Goal: Task Accomplishment & Management: Manage account settings

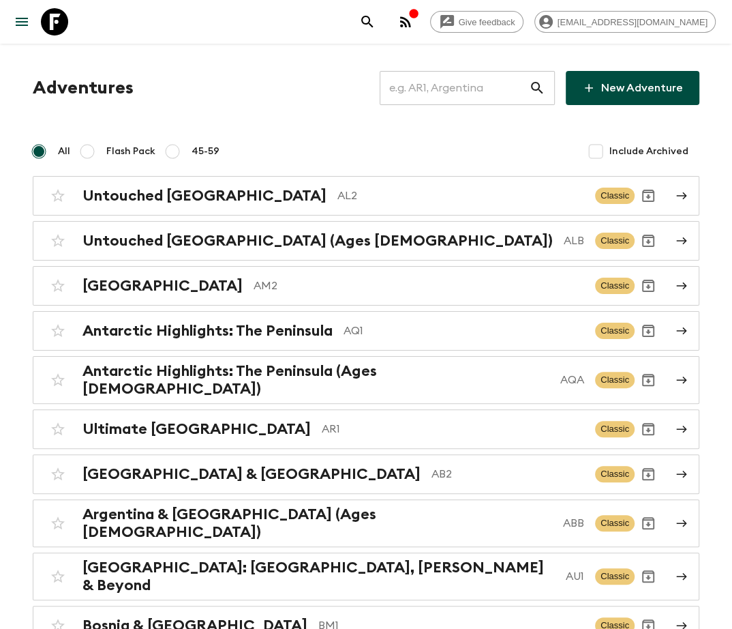
click at [476, 88] on input "text" at bounding box center [454, 88] width 149 height 38
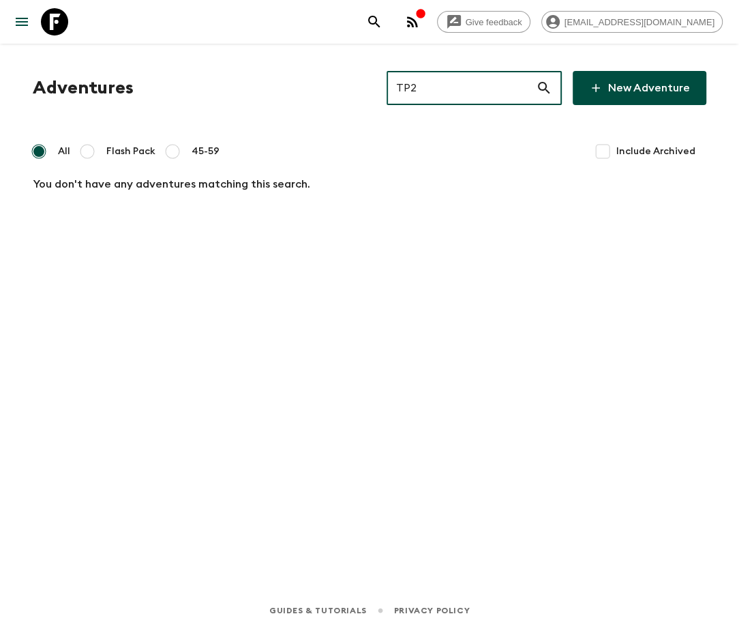
type input "TP2"
click at [597, 151] on input "Include Archived" at bounding box center [602, 151] width 27 height 27
checkbox input "true"
click at [473, 88] on input "TP2" at bounding box center [461, 88] width 149 height 38
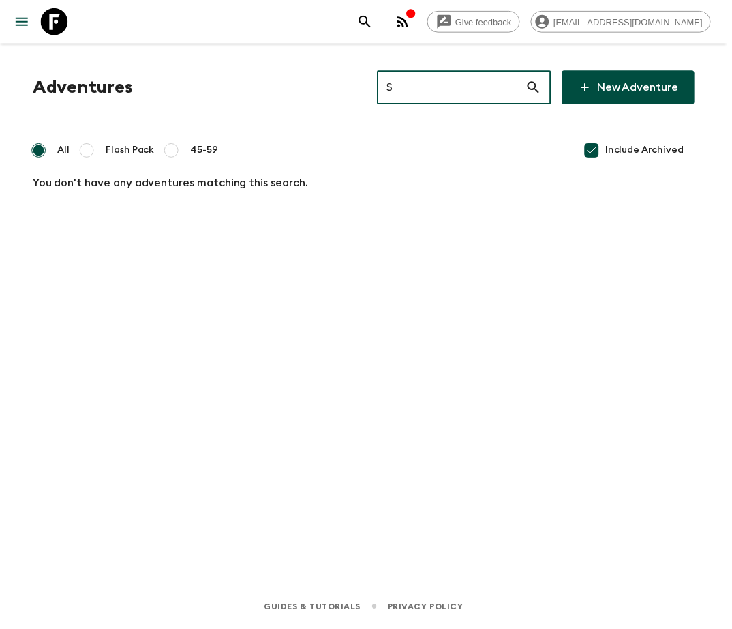
type input "S1"
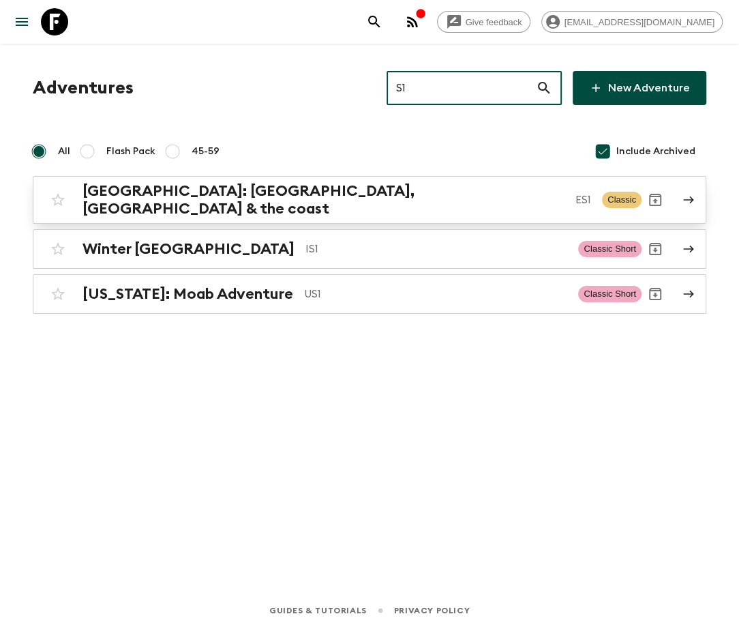
click at [241, 195] on h2 "Southern Spain: Granada, Seville & the coast" at bounding box center [324, 199] width 482 height 35
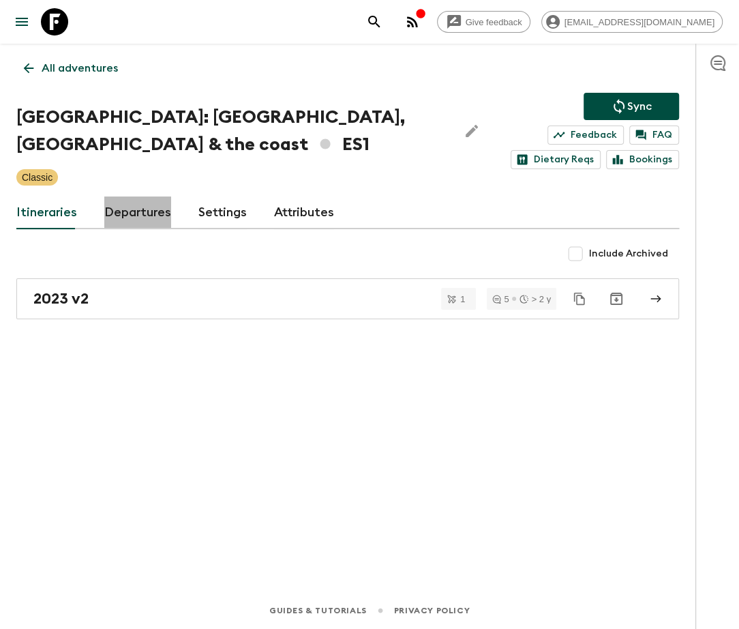
click at [134, 210] on link "Departures" at bounding box center [137, 212] width 67 height 33
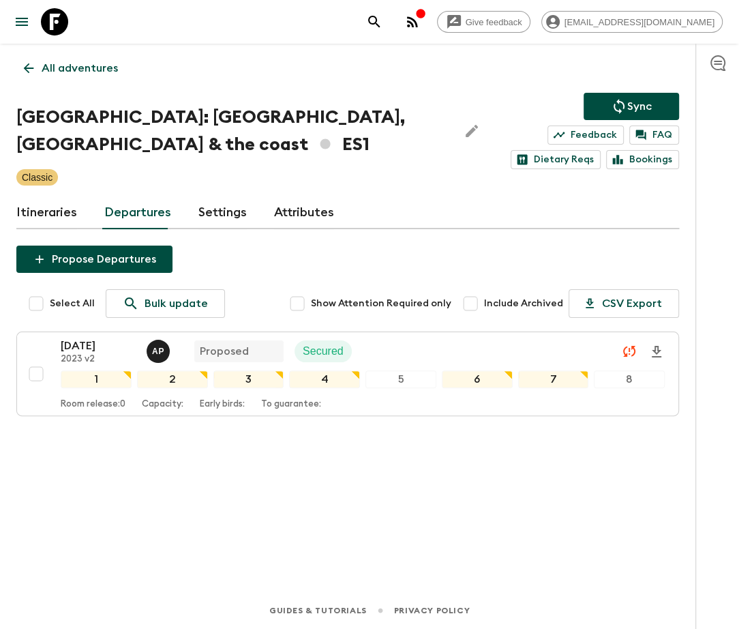
click at [78, 68] on p "All adventures" at bounding box center [80, 68] width 76 height 16
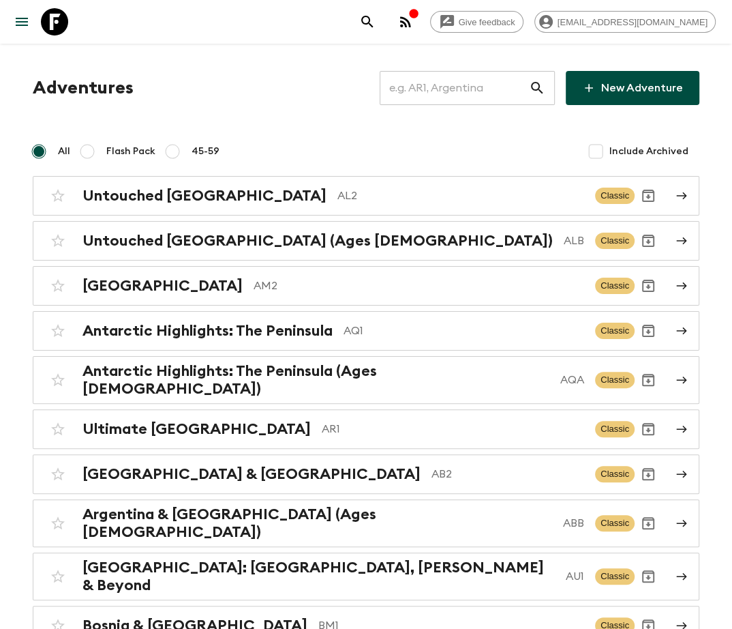
click at [473, 88] on input "text" at bounding box center [454, 88] width 149 height 38
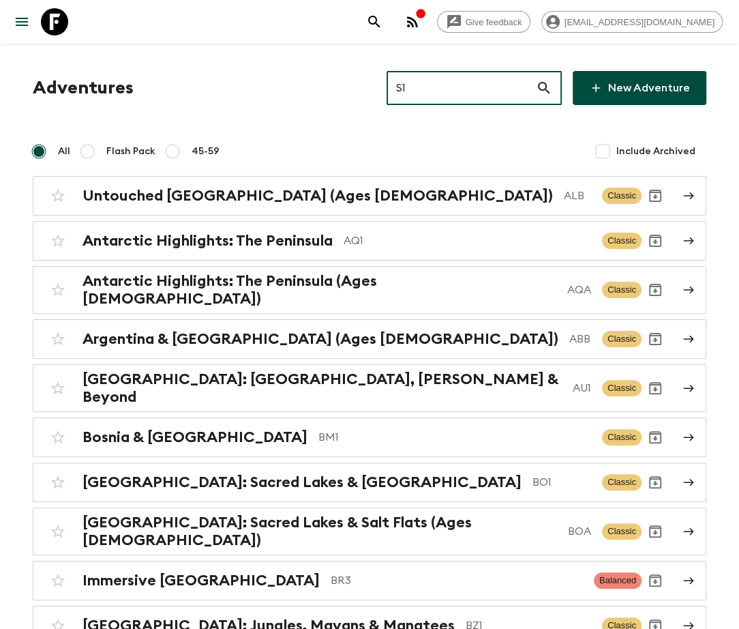
type input "S1_"
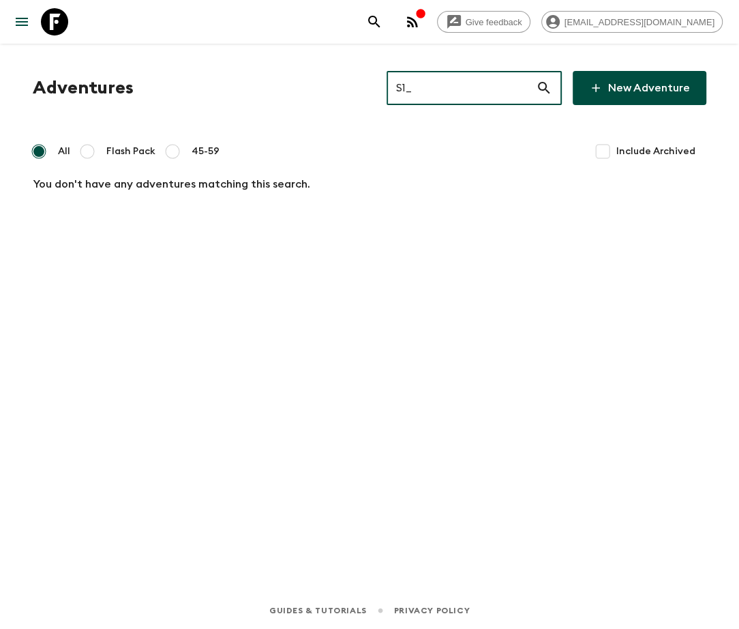
click at [483, 88] on input "S1_" at bounding box center [461, 88] width 149 height 38
type input "LUX"
click at [597, 151] on input "Include Archived" at bounding box center [602, 151] width 27 height 27
checkbox input "true"
click at [477, 87] on input "LUX" at bounding box center [461, 88] width 149 height 38
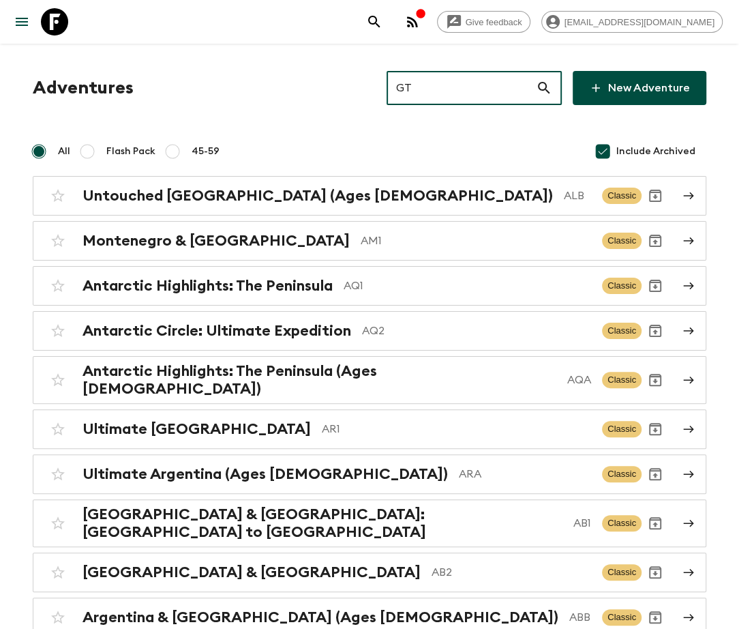
type input "GT1"
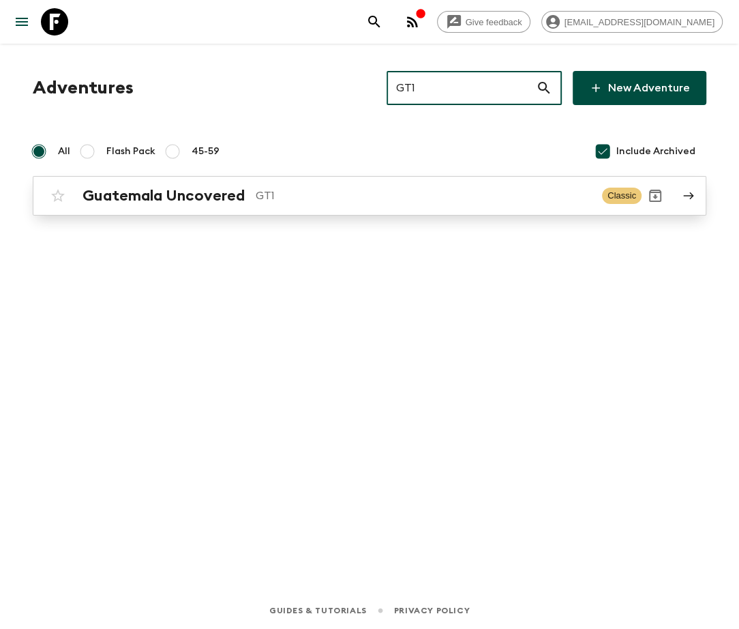
click at [162, 195] on h2 "Guatemala Uncovered" at bounding box center [164, 196] width 162 height 18
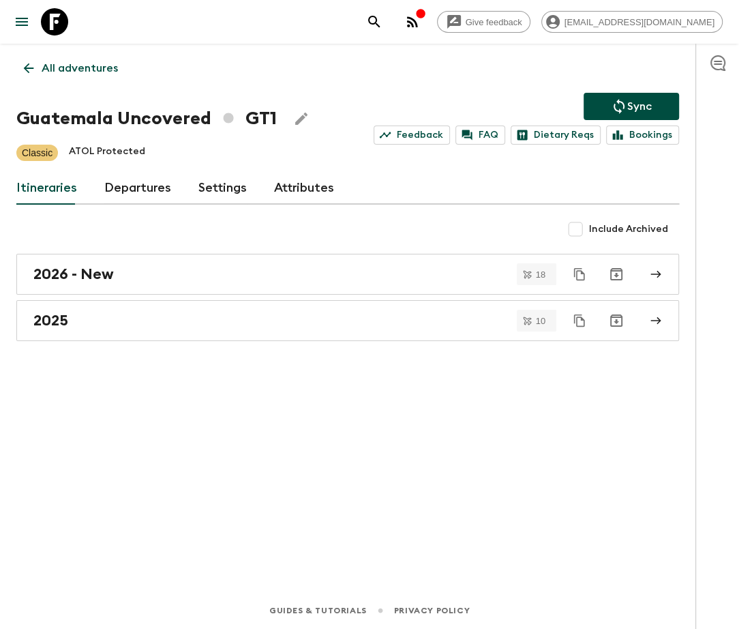
click at [134, 187] on link "Departures" at bounding box center [137, 188] width 67 height 33
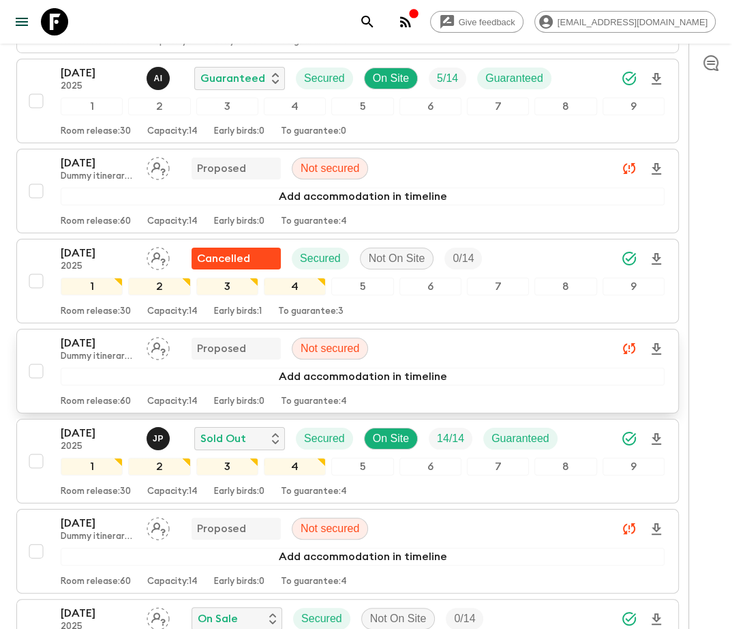
scroll to position [2523, 0]
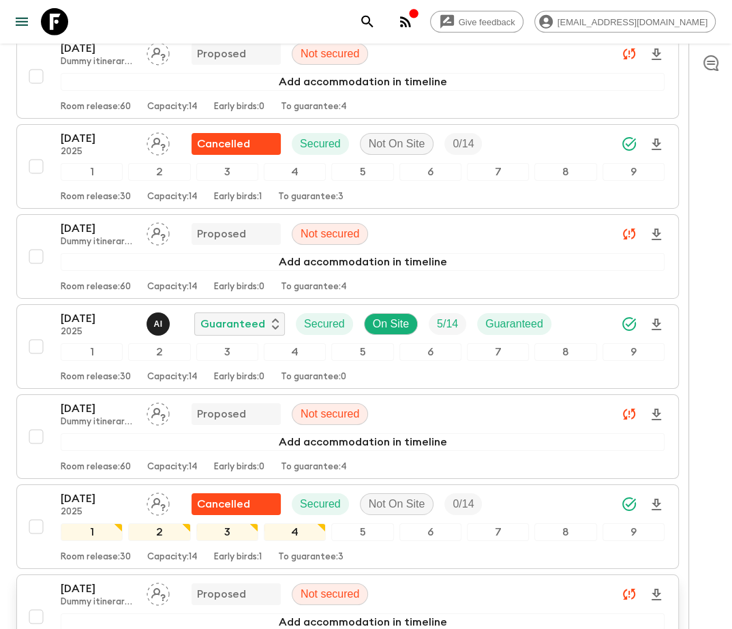
click at [33, 603] on input "checkbox" at bounding box center [36, 616] width 27 height 27
checkbox input "true"
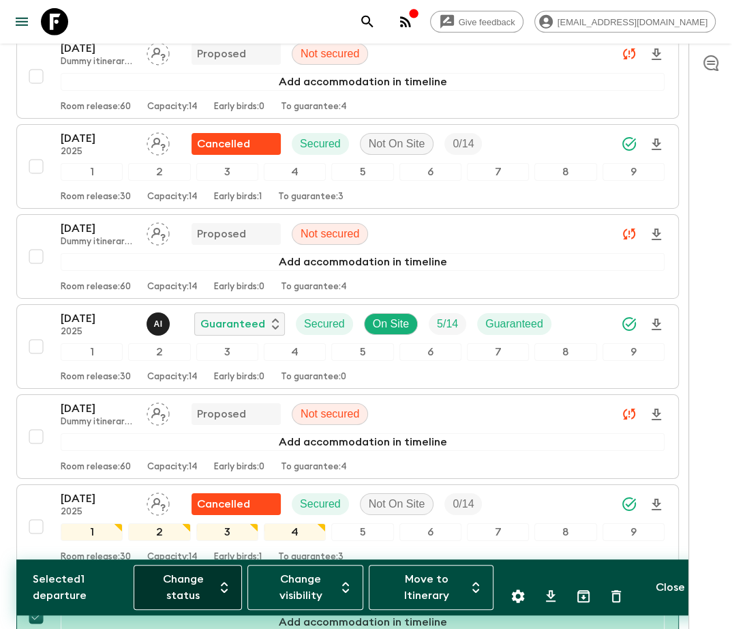
click at [187, 587] on button "Change status" at bounding box center [188, 587] width 108 height 45
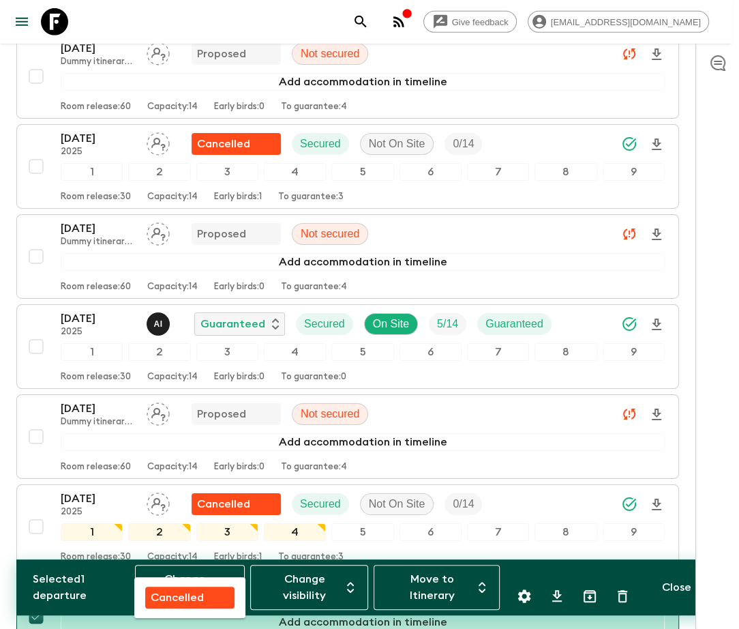
click at [177, 597] on p "Cancelled" at bounding box center [177, 597] width 53 height 16
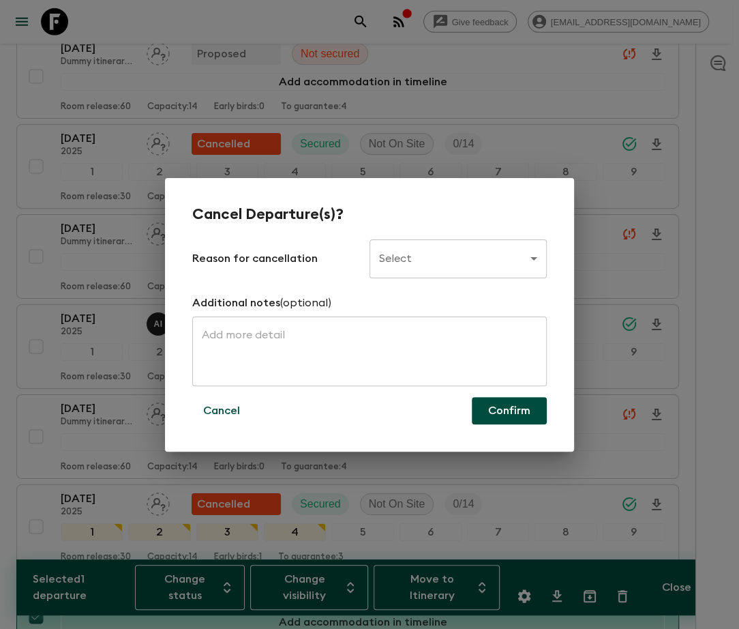
click at [459, 258] on body "Give feedback ellie.b@flashpack.com All adventures Guatemala Uncovered GT1 Sync…" at bounding box center [369, 435] width 739 height 5917
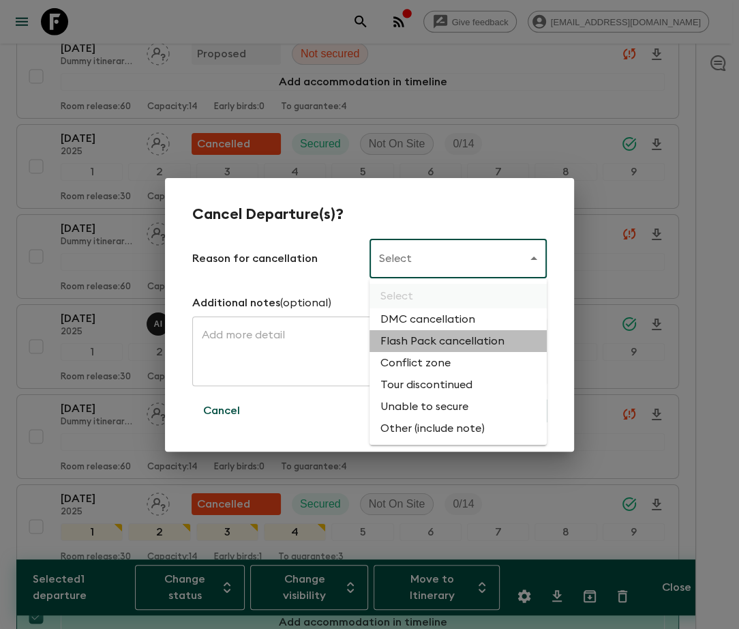
click at [441, 342] on li "Flash Pack cancellation" at bounding box center [458, 341] width 177 height 22
type input "FLASHPACK_CANCELLATION"
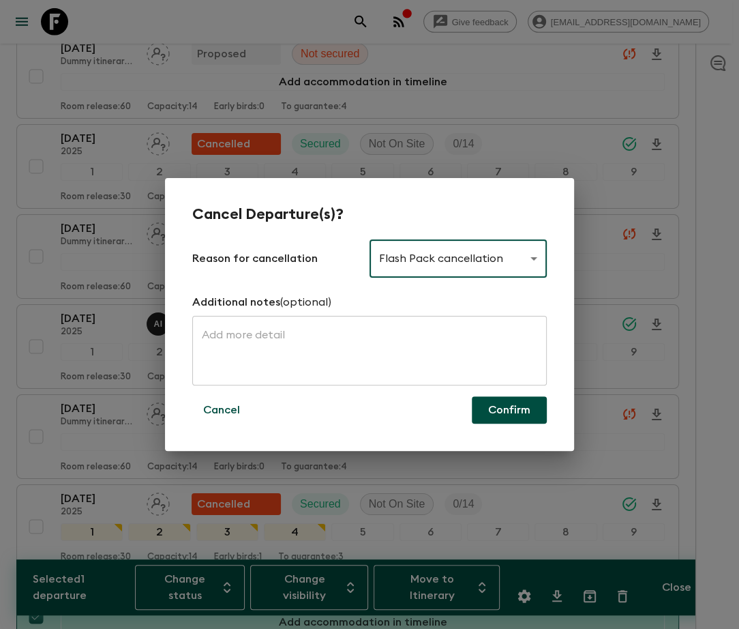
click at [509, 410] on button "Confirm" at bounding box center [509, 409] width 75 height 27
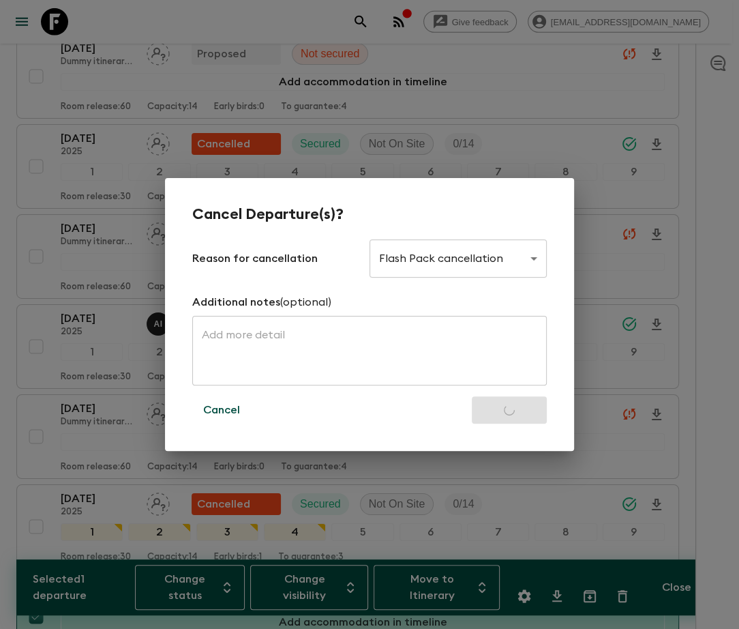
checkbox input "false"
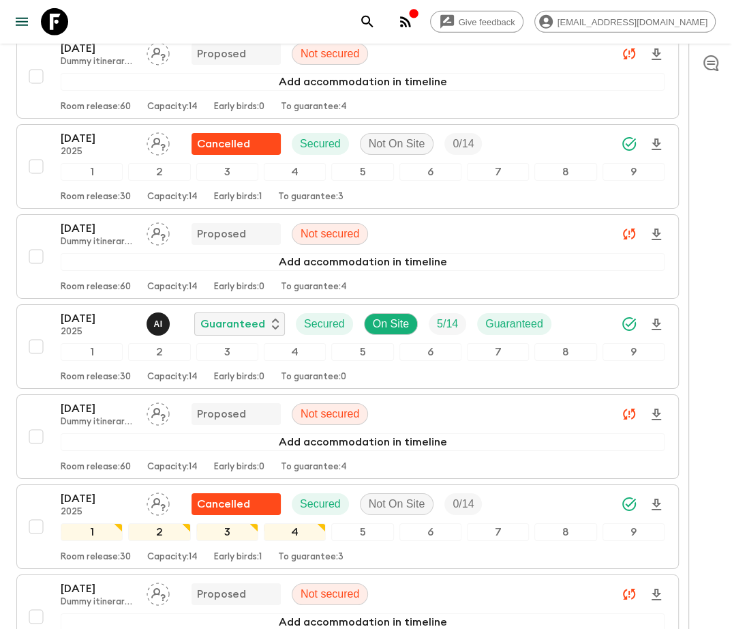
scroll to position [2687, 0]
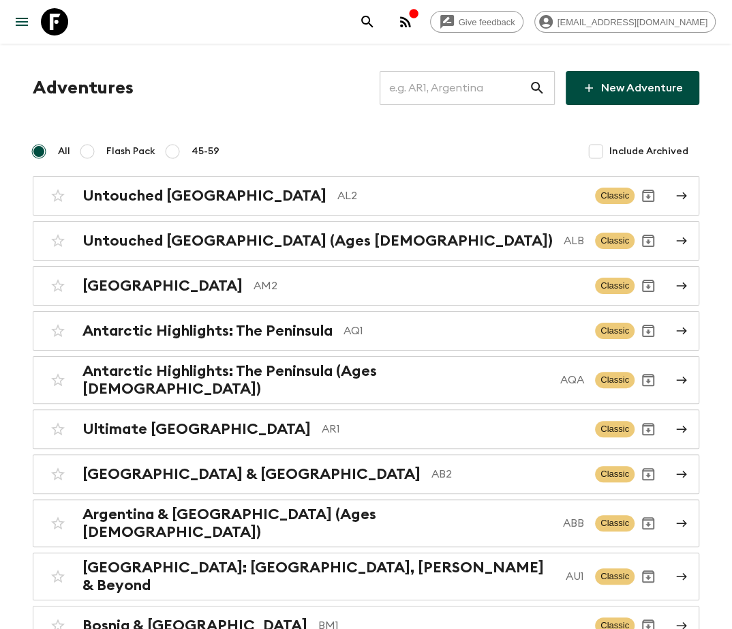
click at [468, 88] on input "text" at bounding box center [454, 88] width 149 height 38
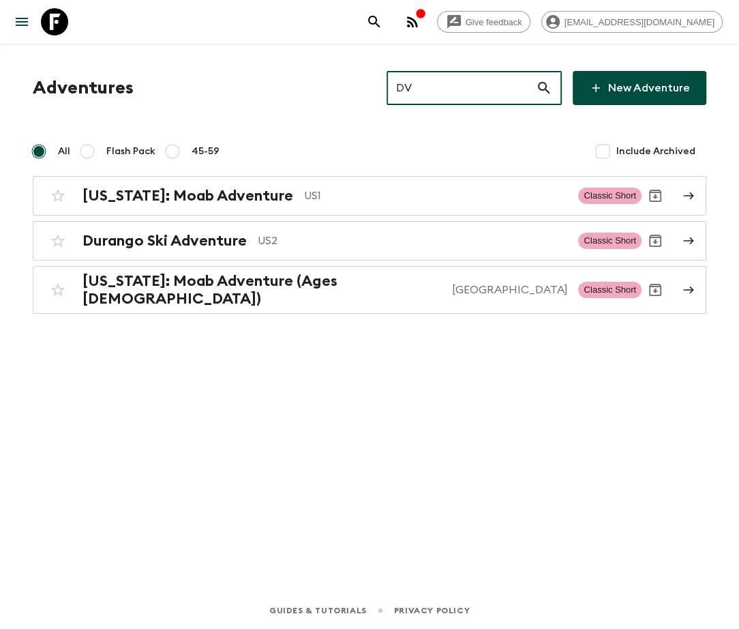
type input "DV"
click at [597, 151] on input "Include Archived" at bounding box center [602, 151] width 27 height 27
checkbox input "true"
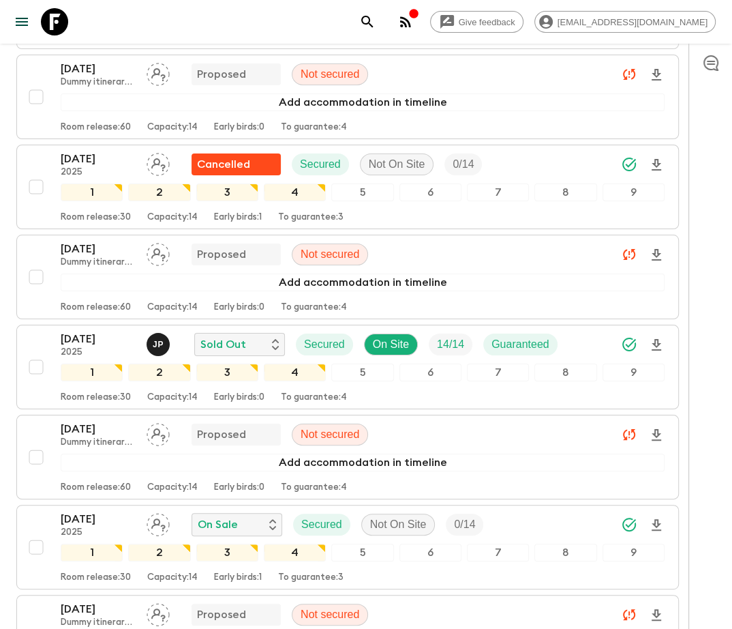
scroll to position [2853, 0]
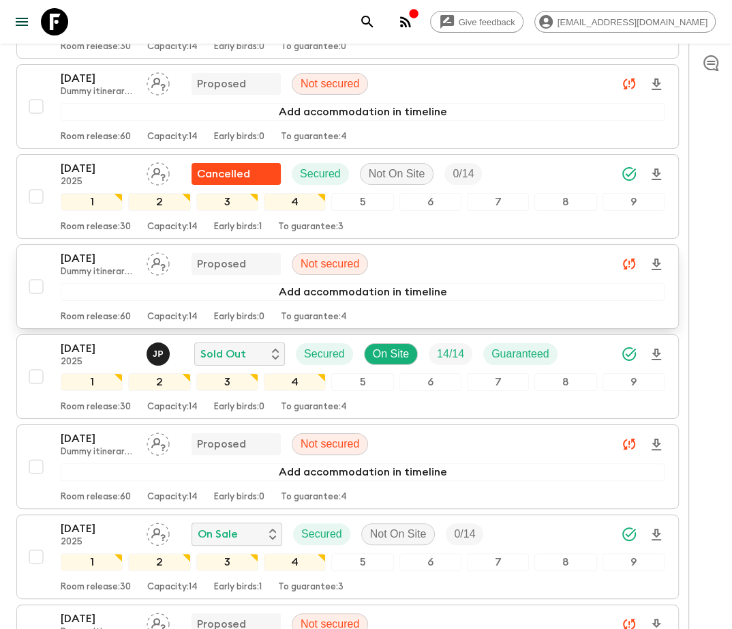
click at [36, 273] on input "checkbox" at bounding box center [36, 286] width 27 height 27
checkbox input "true"
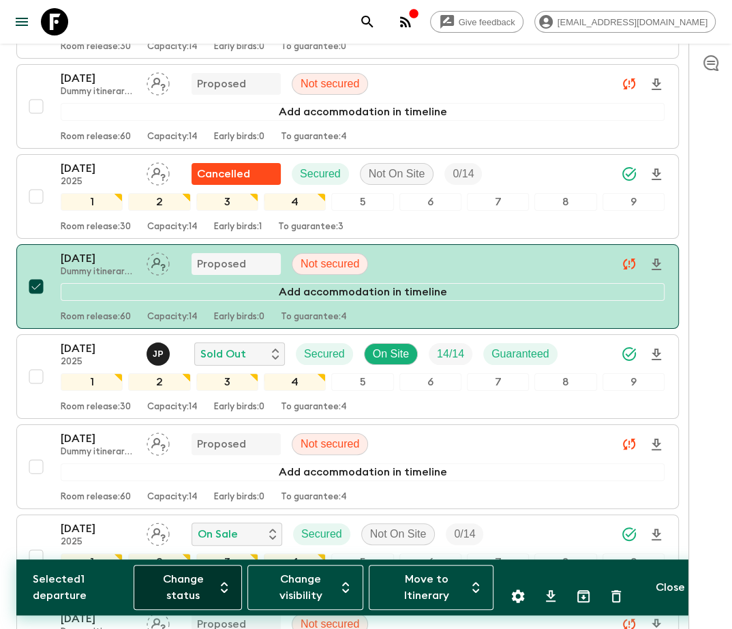
click at [187, 587] on button "Change status" at bounding box center [188, 587] width 108 height 45
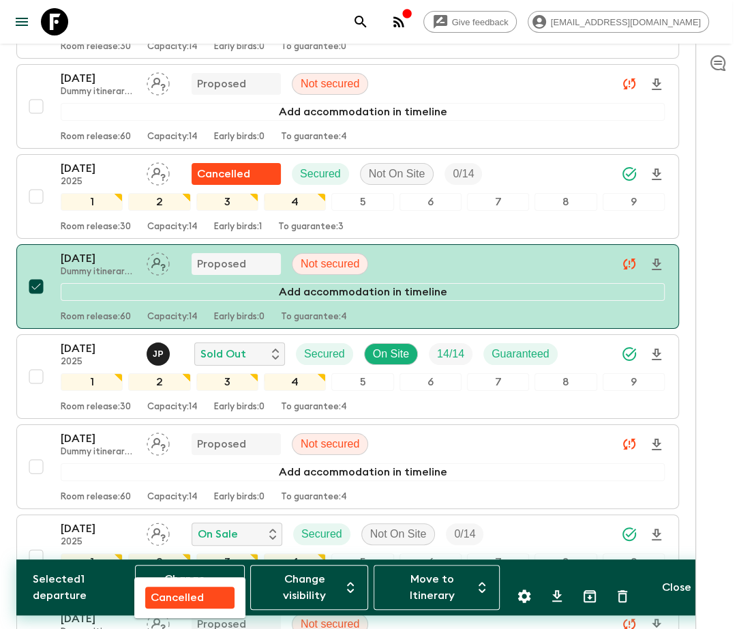
click at [177, 597] on p "Cancelled" at bounding box center [177, 597] width 53 height 16
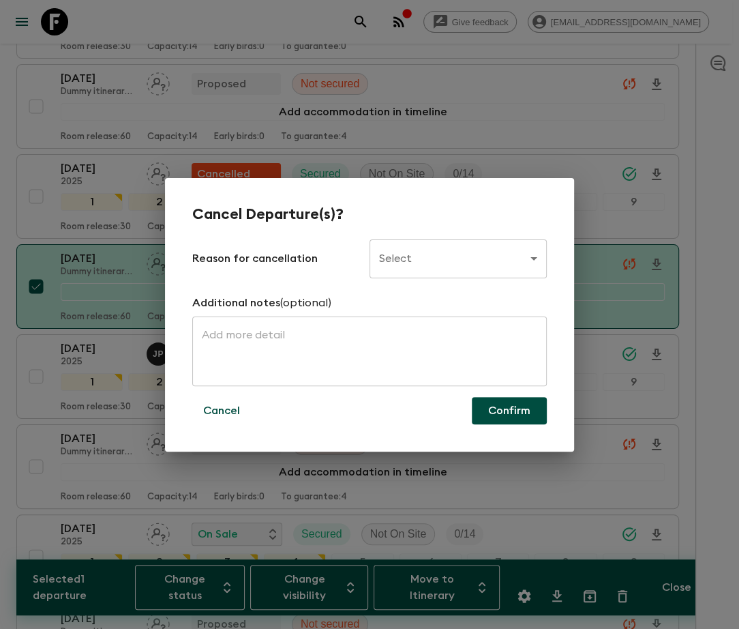
click at [459, 258] on body "Give feedback ellie.b@flashpack.com All adventures Guatemala Uncovered GT1 Sync…" at bounding box center [369, 105] width 739 height 5917
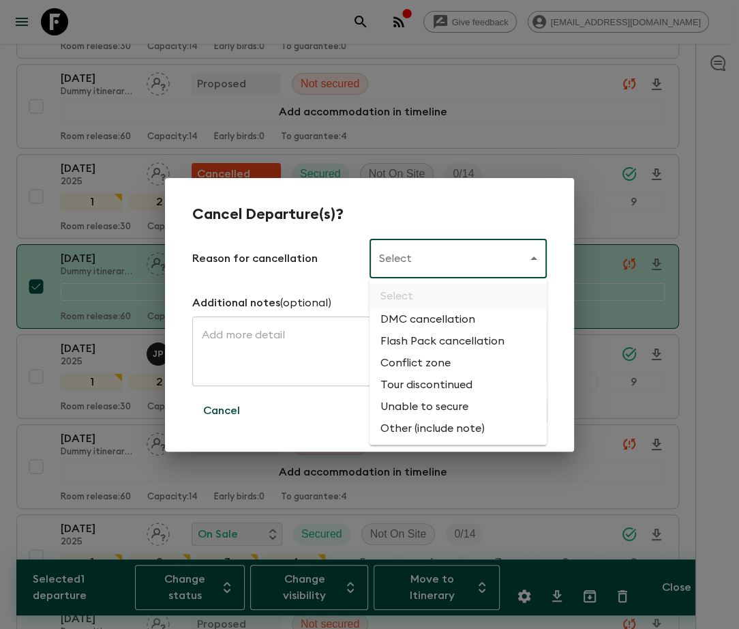
click at [441, 342] on li "Flash Pack cancellation" at bounding box center [458, 341] width 177 height 22
type input "FLASHPACK_CANCELLATION"
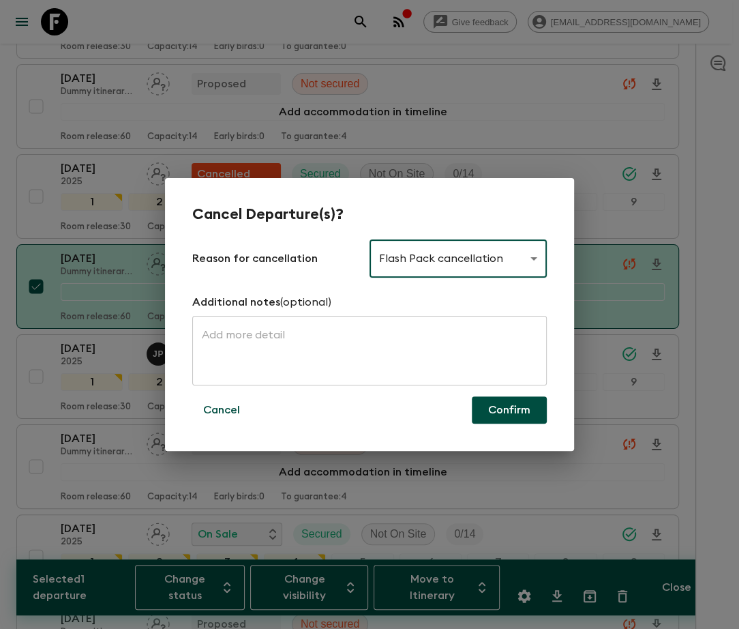
click at [509, 410] on button "Confirm" at bounding box center [509, 409] width 75 height 27
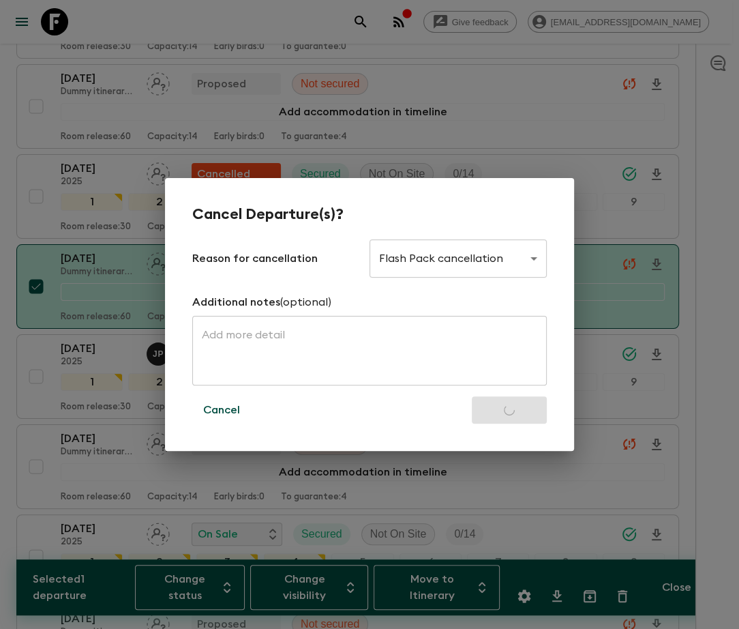
checkbox input "false"
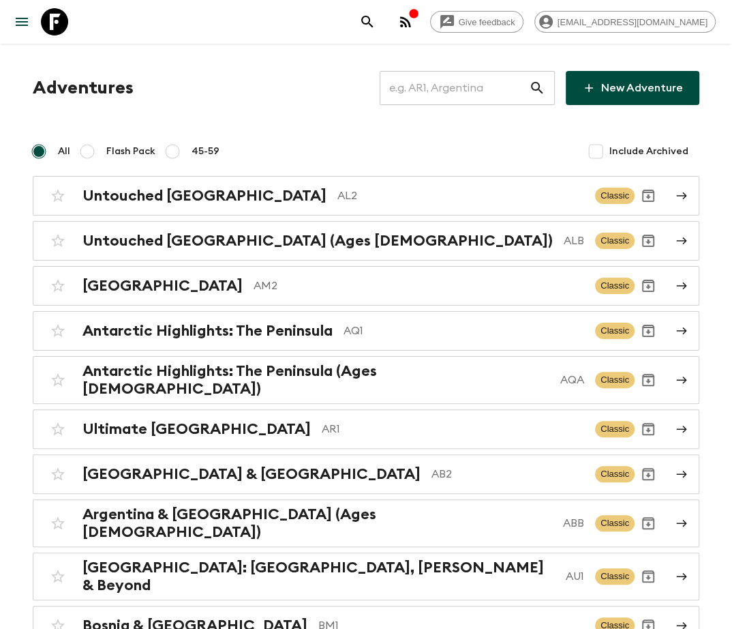
click at [469, 88] on input "text" at bounding box center [454, 88] width 149 height 38
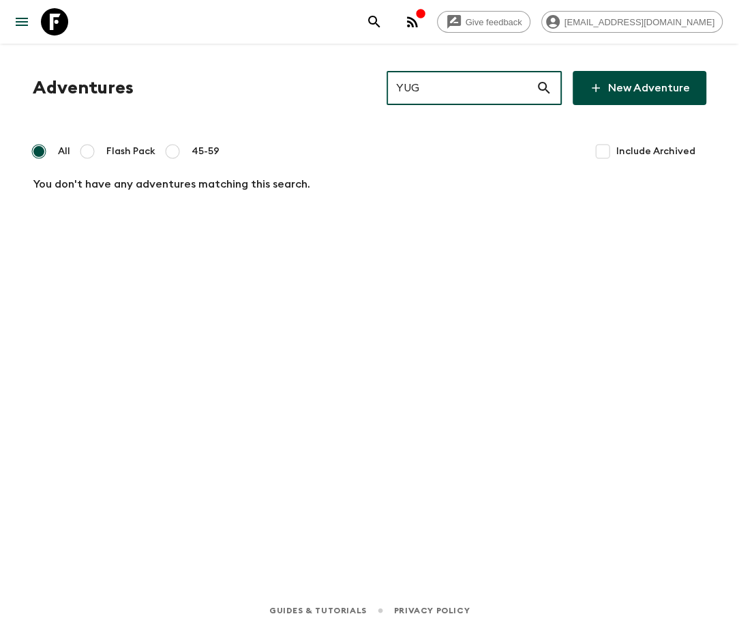
type input "YUG"
click at [597, 151] on input "Include Archived" at bounding box center [602, 151] width 27 height 27
checkbox input "true"
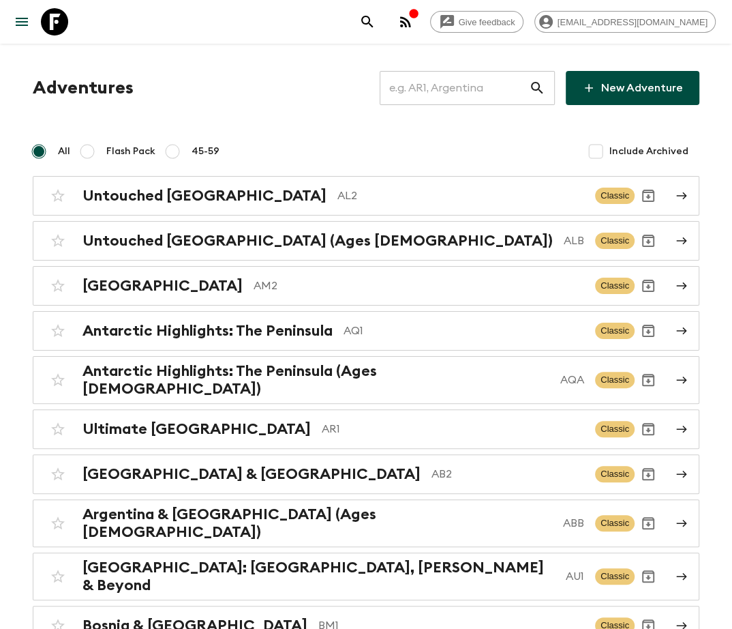
click at [466, 88] on input "text" at bounding box center [454, 88] width 149 height 38
type input "MA2"
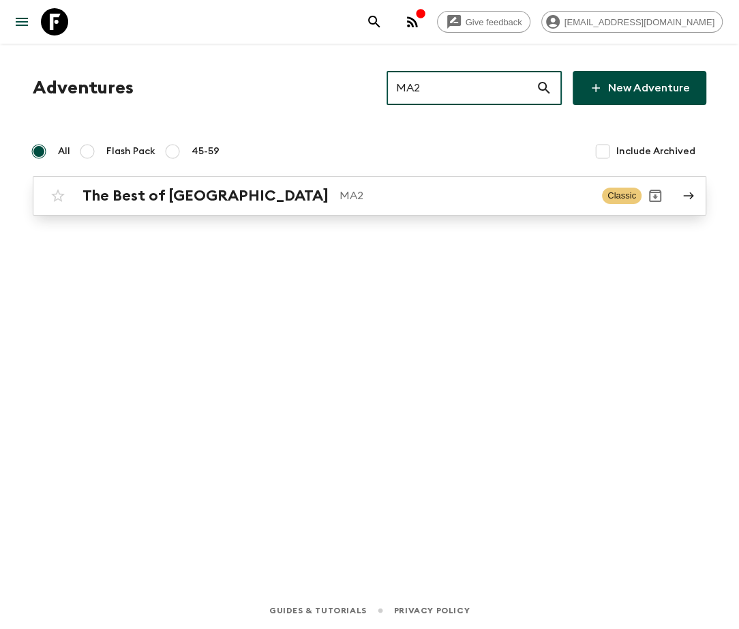
click at [153, 195] on h2 "The Best of [GEOGRAPHIC_DATA]" at bounding box center [206, 196] width 246 height 18
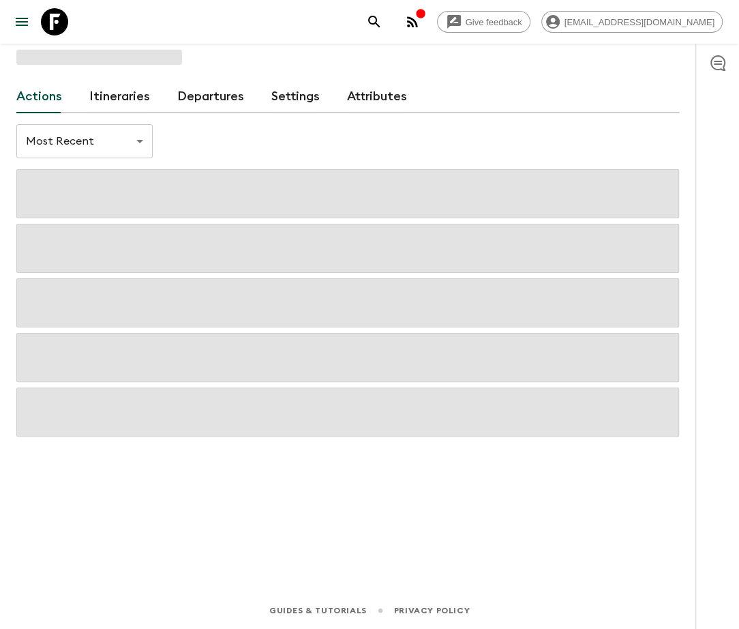
click at [207, 96] on link "Departures" at bounding box center [210, 96] width 67 height 33
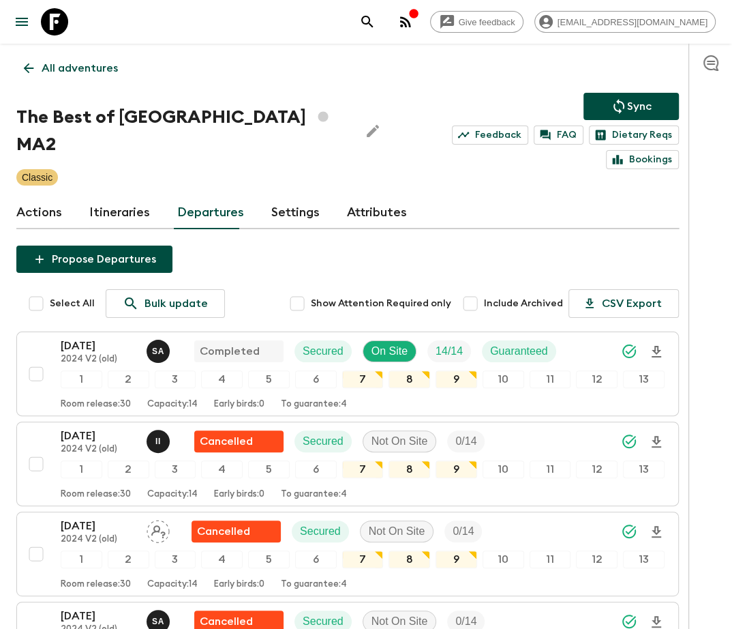
scroll to position [2941, 0]
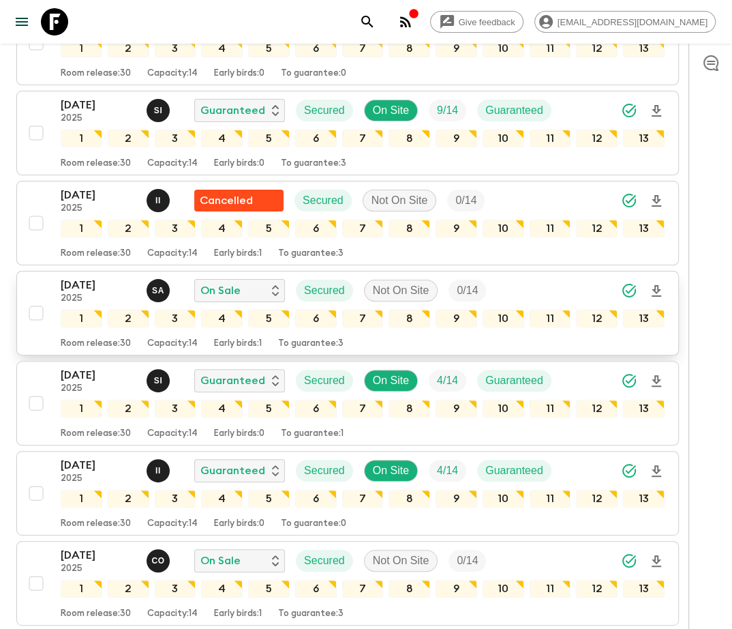
click at [35, 299] on input "checkbox" at bounding box center [36, 312] width 27 height 27
checkbox input "true"
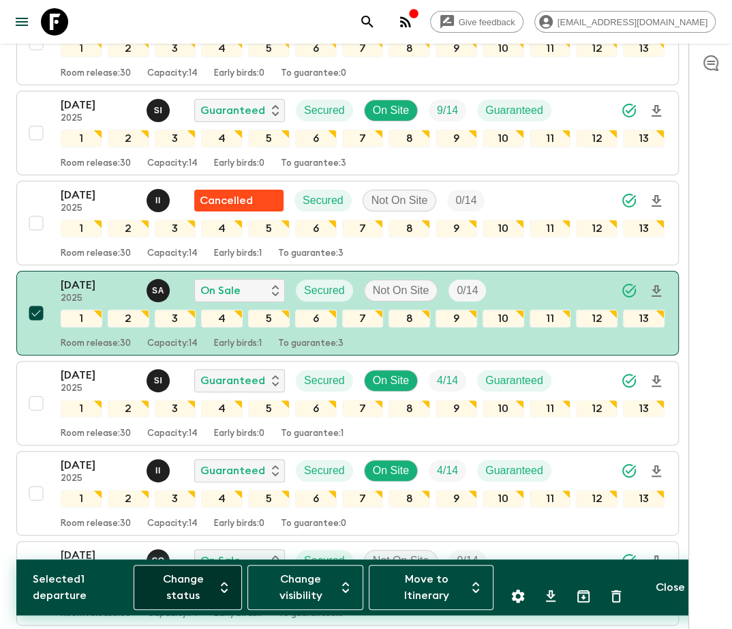
click at [183, 587] on button "Change status" at bounding box center [188, 587] width 108 height 45
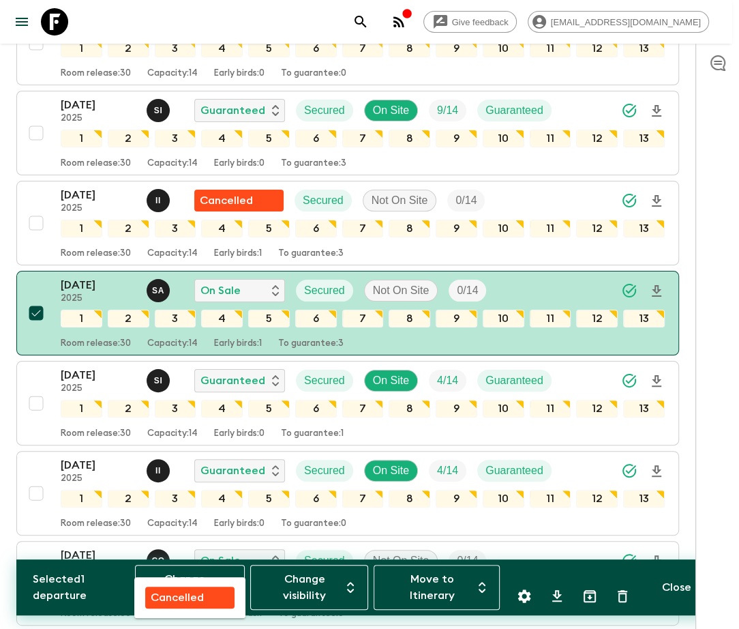
click at [177, 597] on p "Cancelled" at bounding box center [177, 597] width 53 height 16
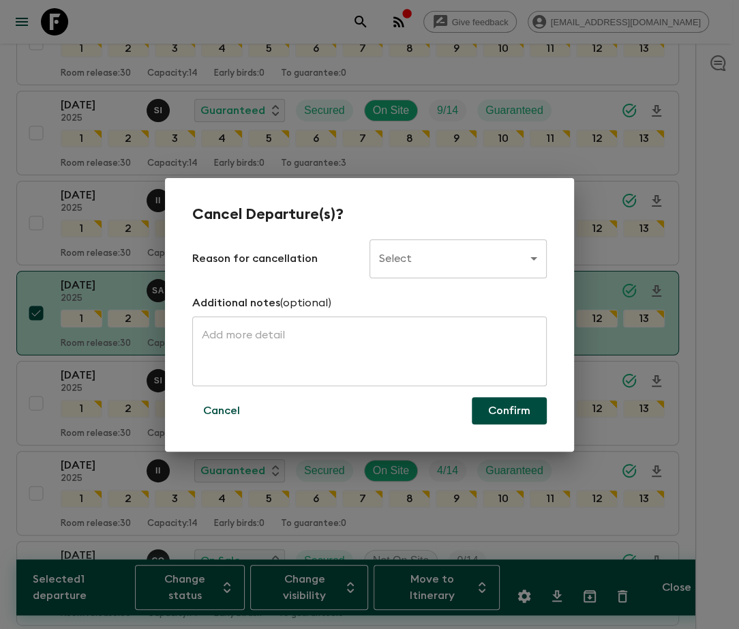
click at [459, 258] on body "Give feedback ellie.b@flashpack.com All adventures The Best of Morocco MA2 Sync…" at bounding box center [369, 165] width 739 height 6212
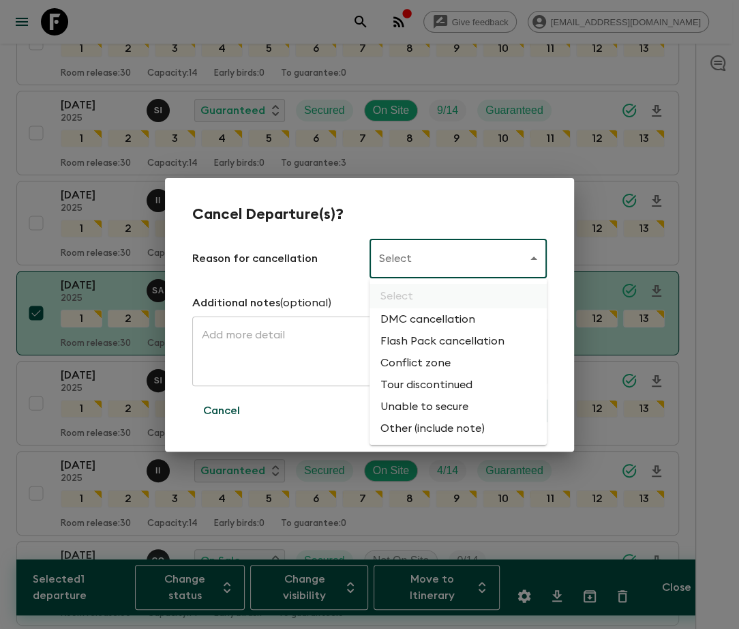
click at [441, 342] on li "Flash Pack cancellation" at bounding box center [458, 341] width 177 height 22
type input "FLASHPACK_CANCELLATION"
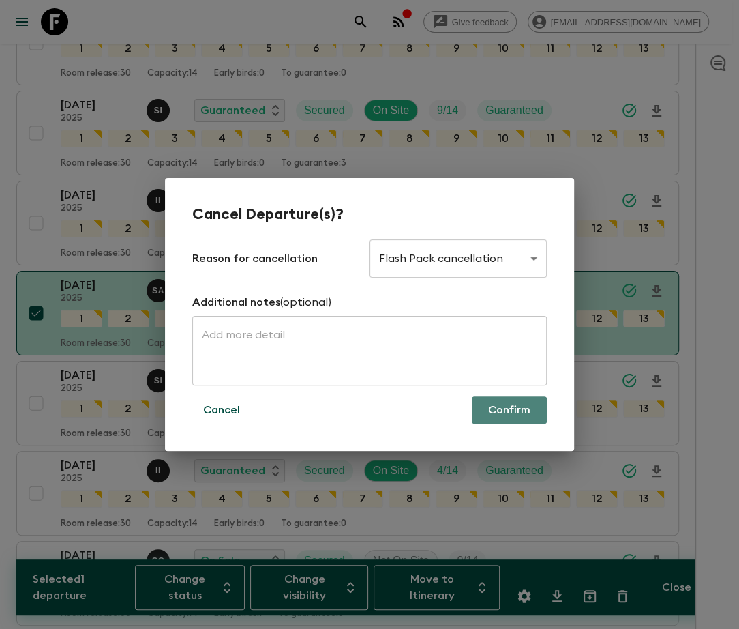
click at [509, 410] on button "Confirm" at bounding box center [509, 409] width 75 height 27
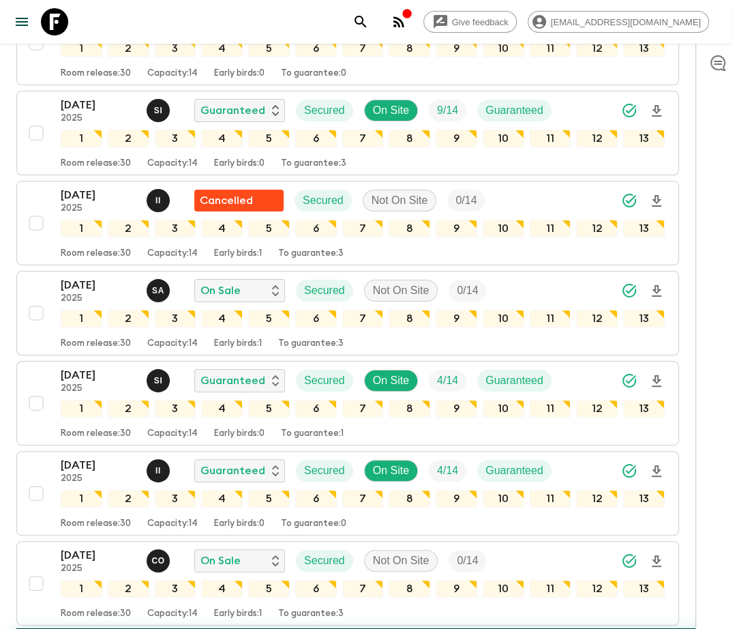
checkbox input "false"
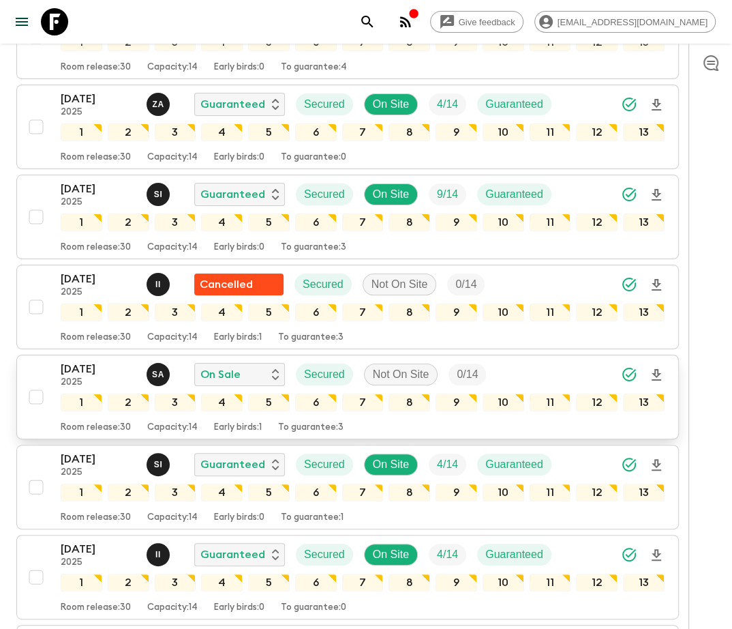
scroll to position [2696, 0]
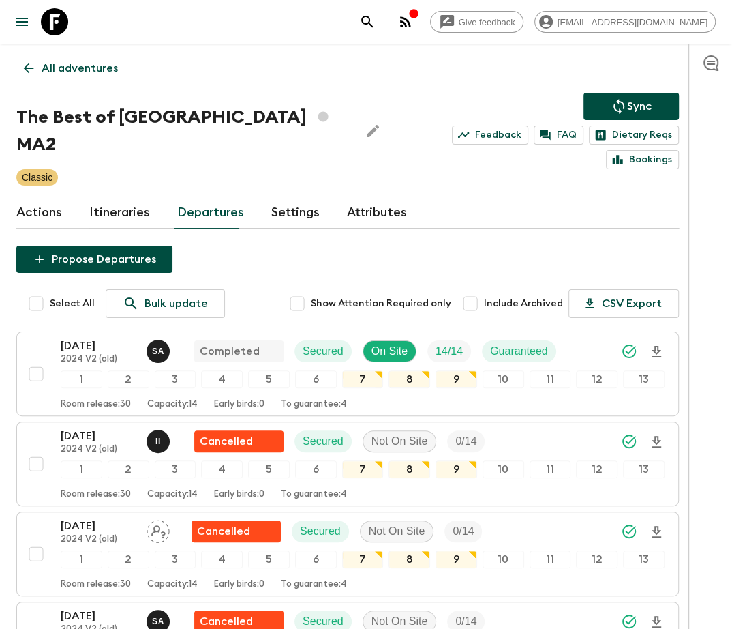
scroll to position [2853, 0]
